Goal: Task Accomplishment & Management: Use online tool/utility

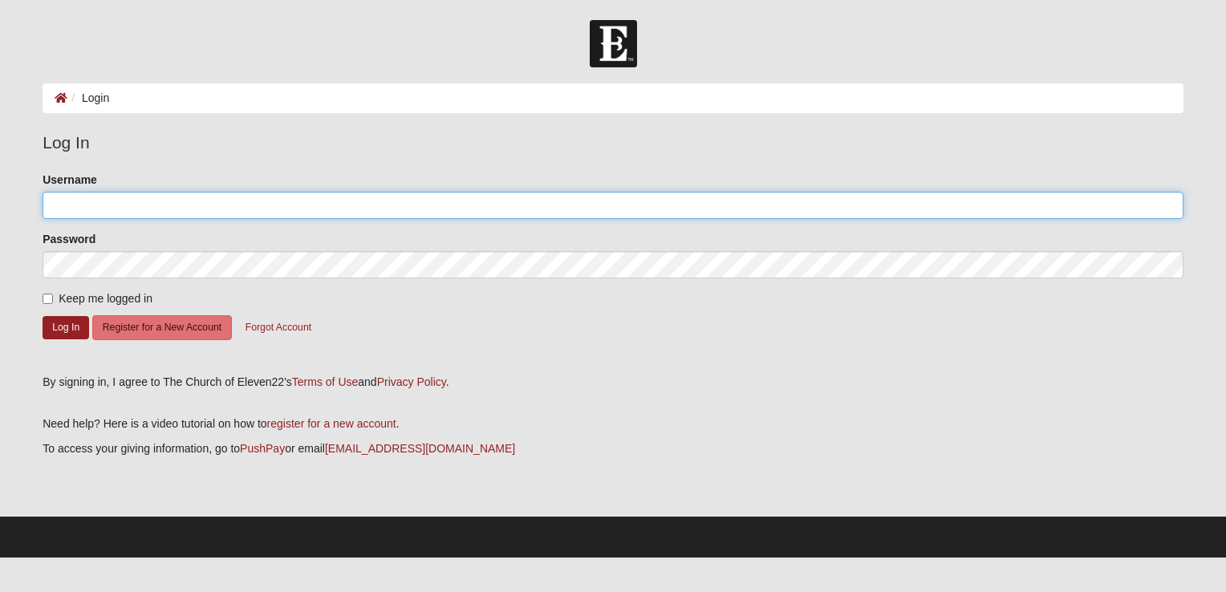
type input "JoseDT777"
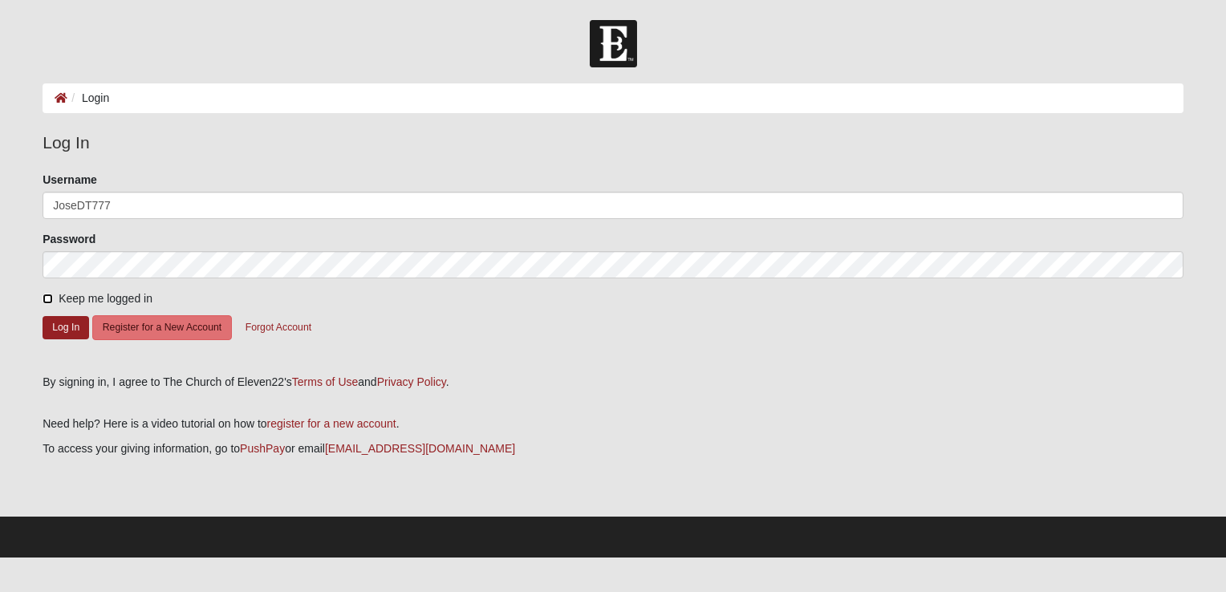
click at [51, 299] on input "Keep me logged in" at bounding box center [48, 299] width 10 height 10
checkbox input "true"
click at [63, 325] on button "Log In" at bounding box center [66, 327] width 47 height 23
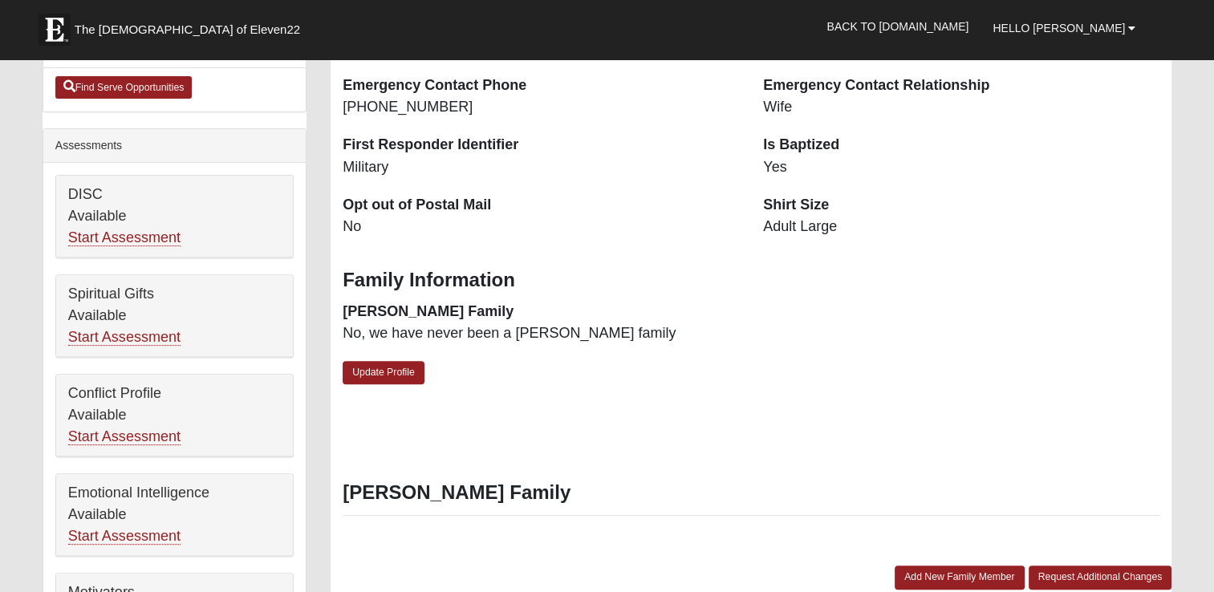
scroll to position [522, 0]
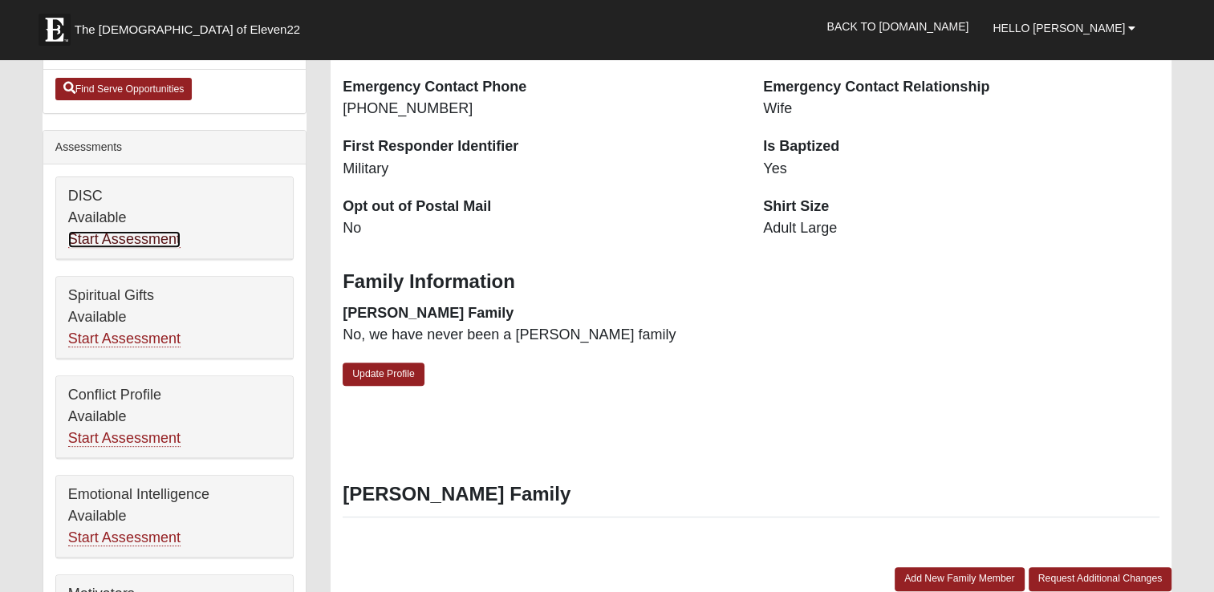
click at [138, 237] on link "Start Assessment" at bounding box center [124, 239] width 112 height 17
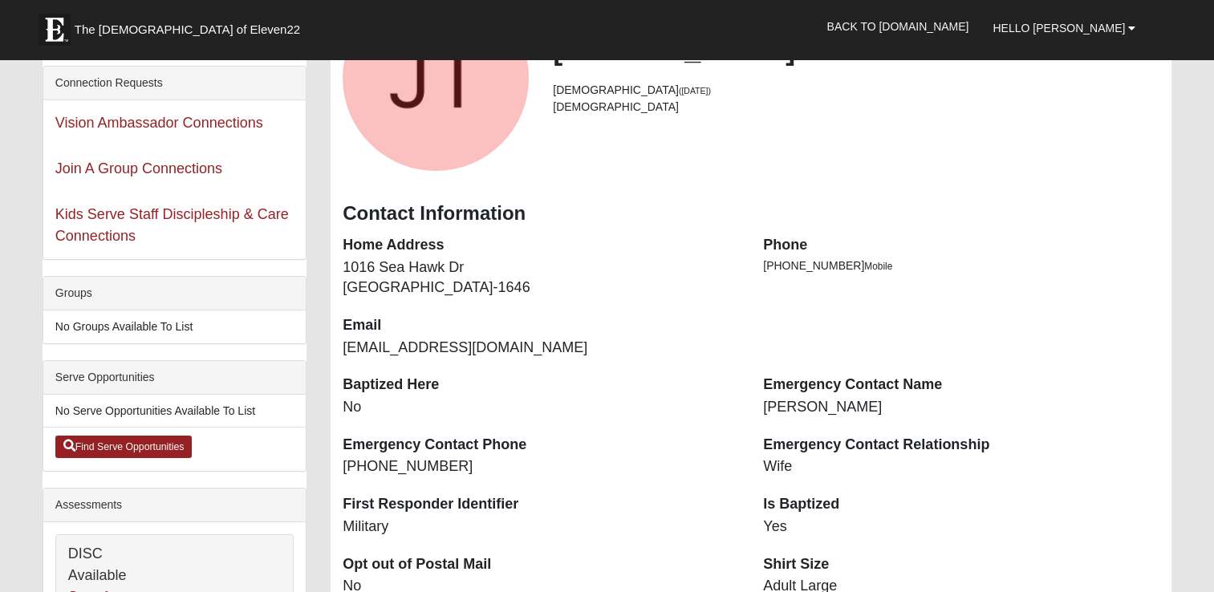
scroll to position [167, 0]
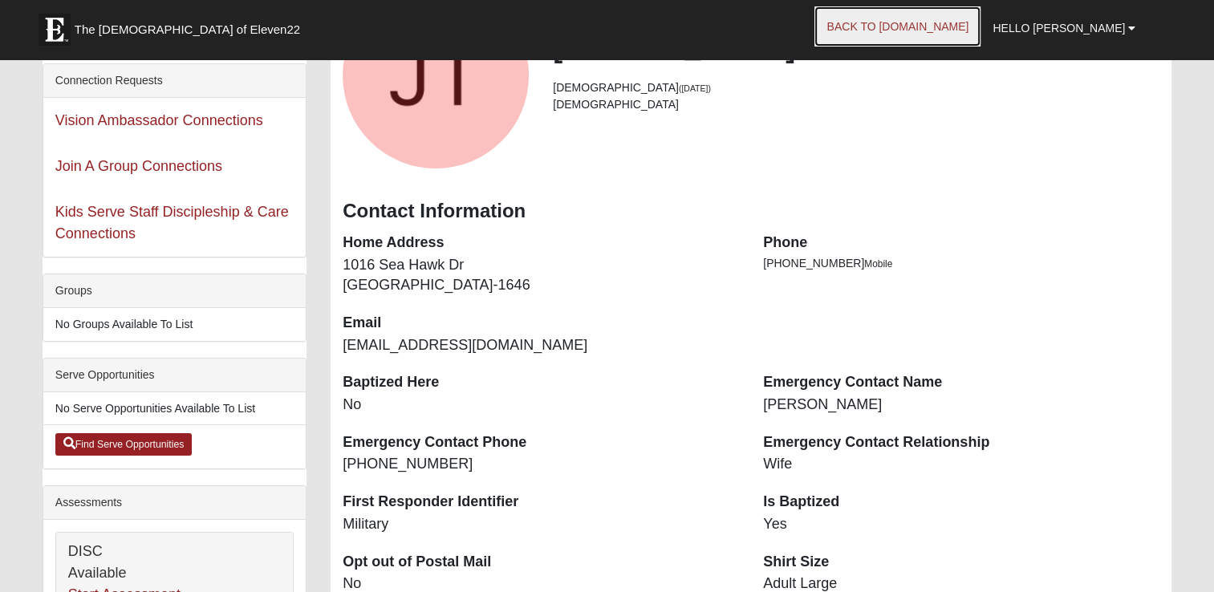
click at [963, 40] on link "Back to [DOMAIN_NAME]" at bounding box center [897, 26] width 166 height 40
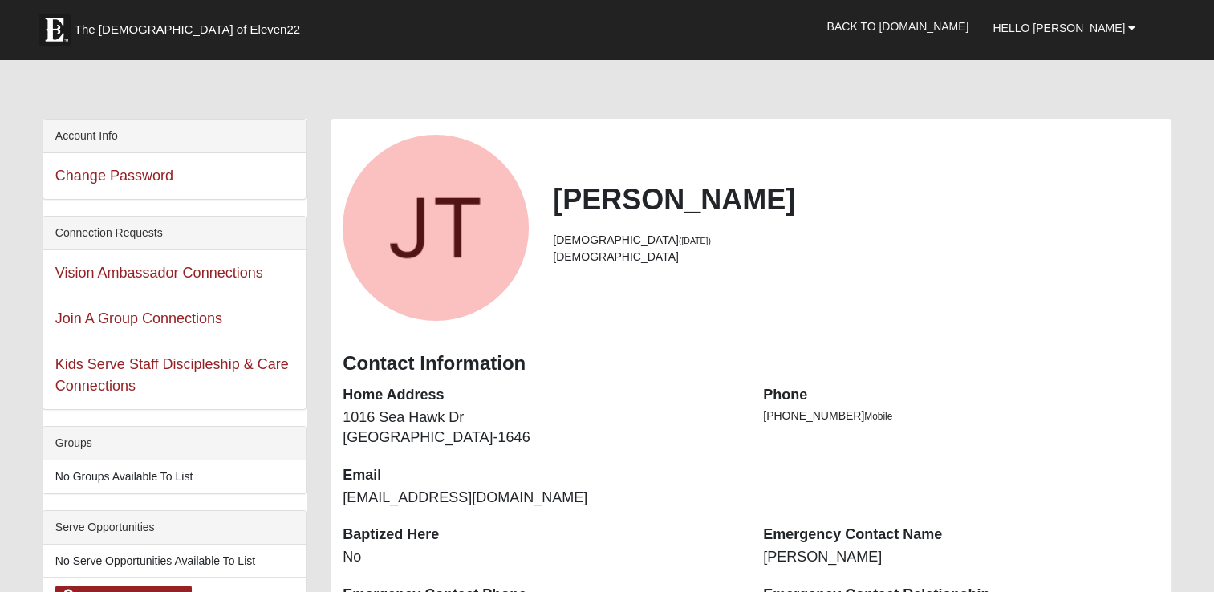
scroll to position [12, 0]
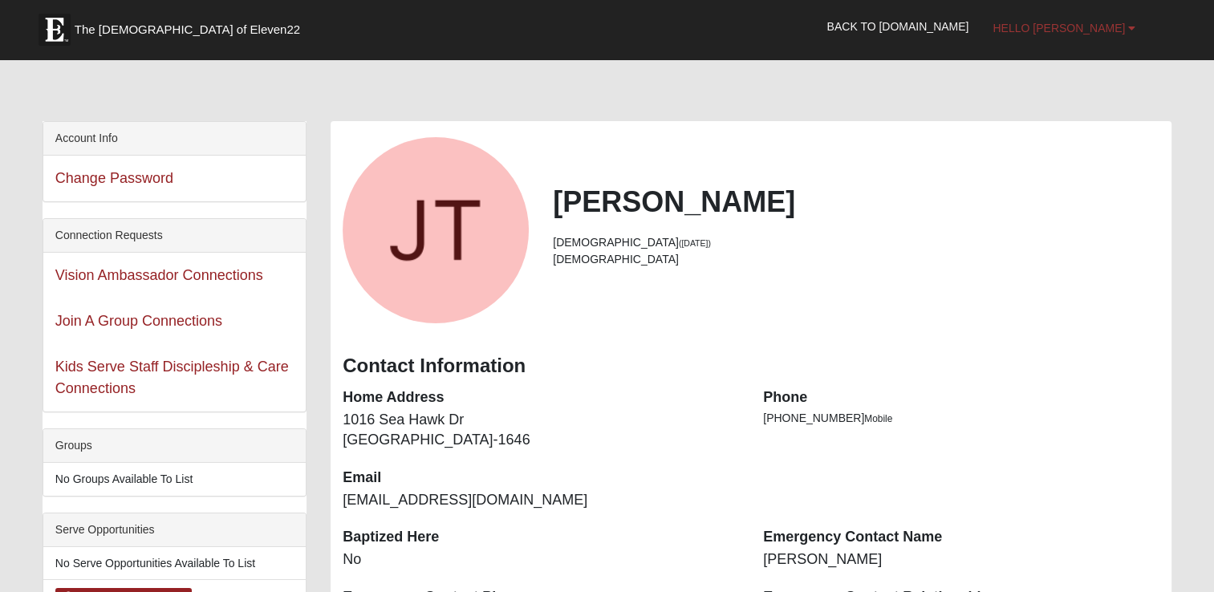
click at [1108, 28] on span "Hello [PERSON_NAME]" at bounding box center [1059, 28] width 132 height 13
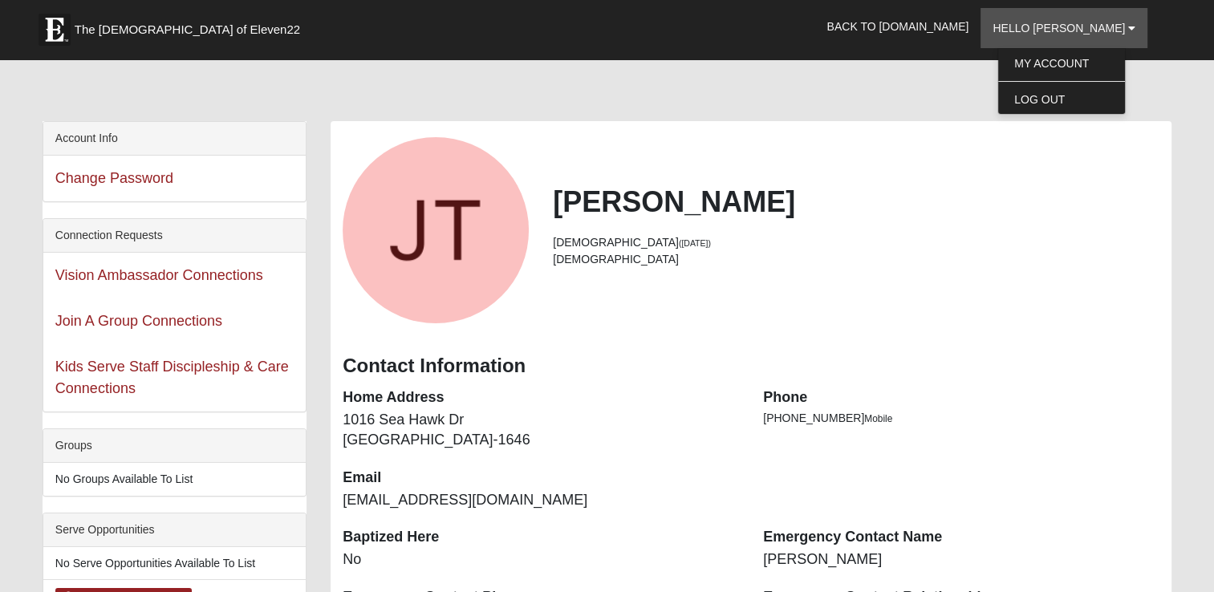
click at [1152, 185] on h2 "[PERSON_NAME]" at bounding box center [856, 202] width 607 height 35
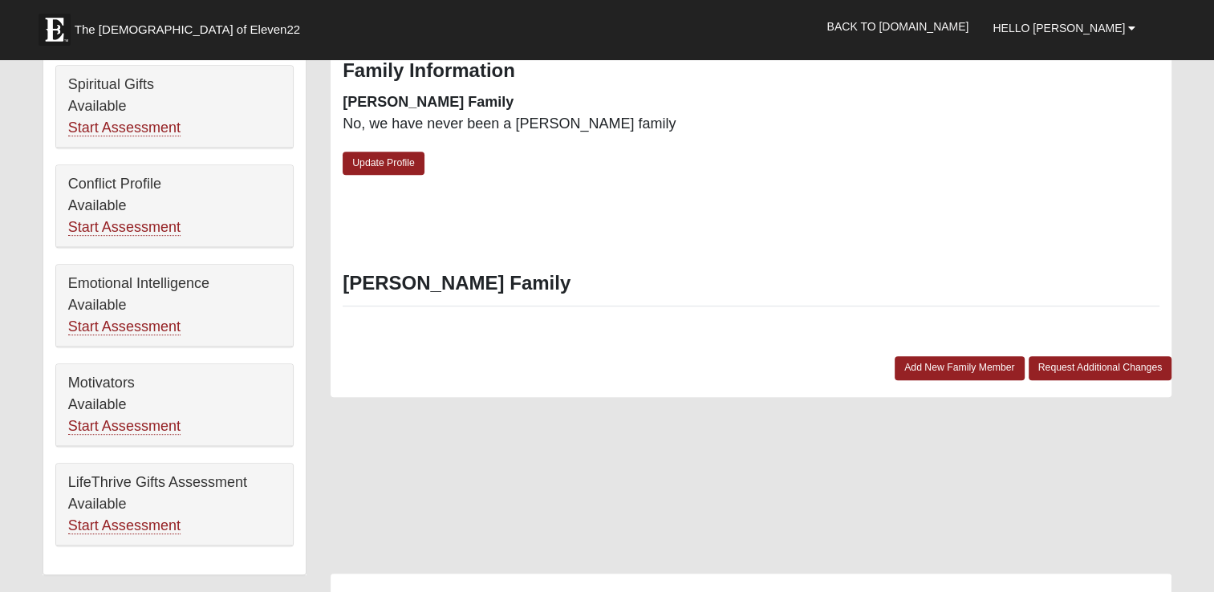
scroll to position [754, 0]
